Goal: Transaction & Acquisition: Purchase product/service

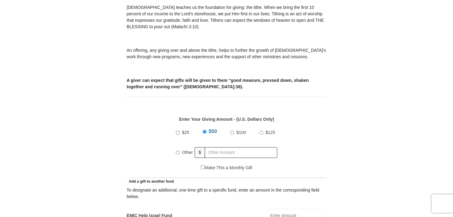
scroll to position [246, 0]
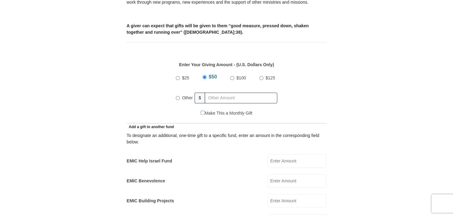
click at [176, 96] on input "Other" at bounding box center [178, 98] width 4 height 4
radio input "true"
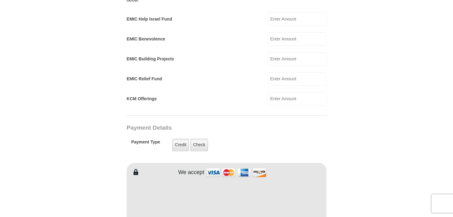
scroll to position [399, 0]
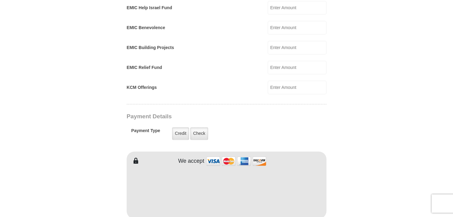
type input "441.00"
click at [57, 192] on form "[GEOGRAPHIC_DATA][DEMOGRAPHIC_DATA] Online Giving Because of gifts like yours, …" at bounding box center [226, 74] width 350 height 898
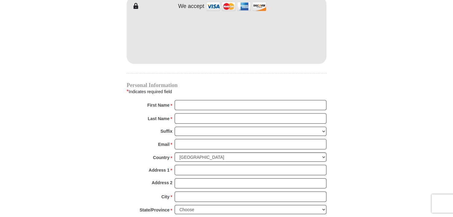
scroll to position [583, 0]
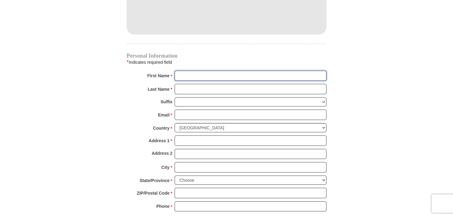
click at [186, 71] on input "First Name *" at bounding box center [250, 76] width 152 height 10
type input "[PERSON_NAME]"
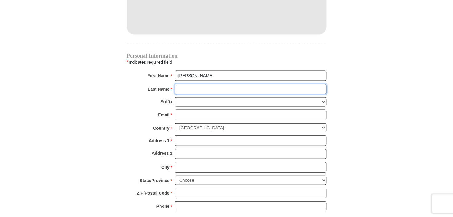
type input "Franklin"
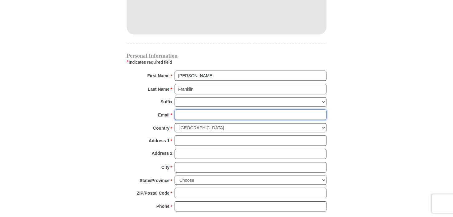
type input "[EMAIL_ADDRESS][DOMAIN_NAME]"
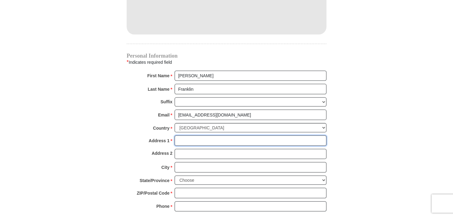
type input "[STREET_ADDRESS][PERSON_NAME]"
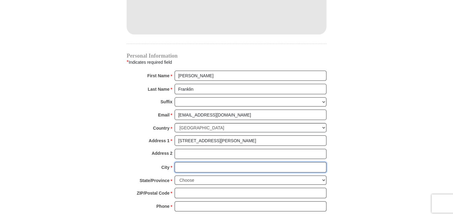
type input "[GEOGRAPHIC_DATA]"
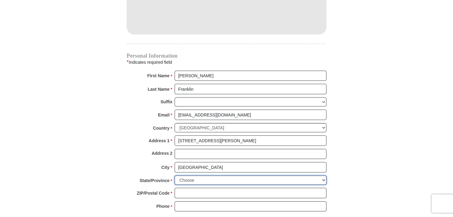
select select "IL"
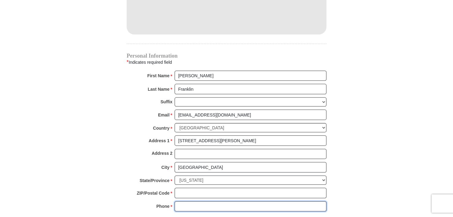
type input "2175498725"
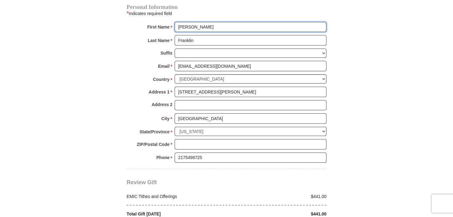
scroll to position [645, 0]
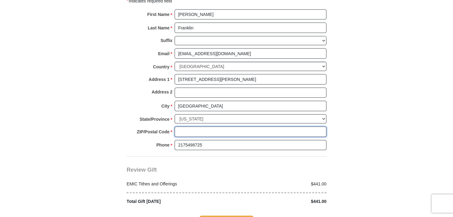
click at [190, 127] on input "ZIP/Postal Code *" at bounding box center [250, 132] width 152 height 10
type input "61920"
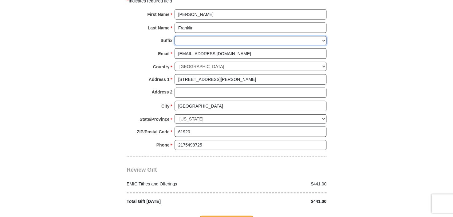
type input "[STREET_ADDRESS][PERSON_NAME]"
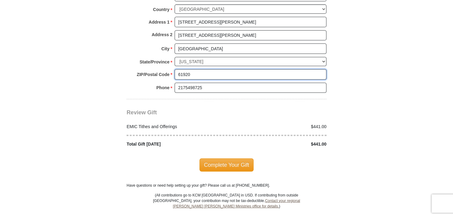
scroll to position [706, 0]
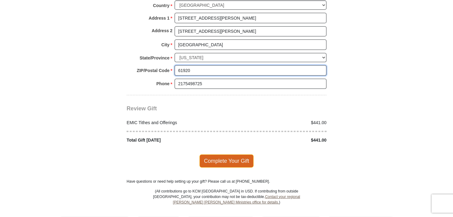
type input "61920"
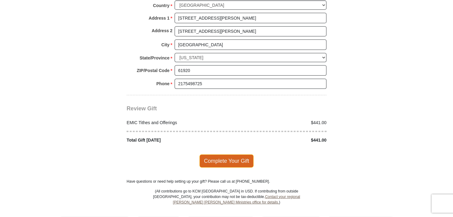
click at [224, 155] on span "Complete Your Gift" at bounding box center [226, 161] width 54 height 13
